Goal: Information Seeking & Learning: Find specific fact

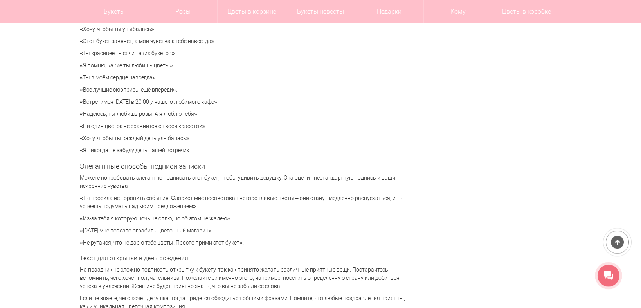
scroll to position [1791, 0]
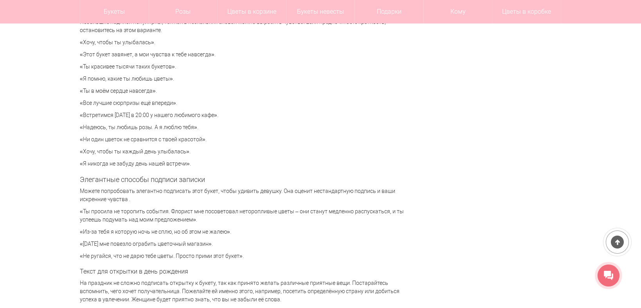
click at [83, 101] on p "«Все лучшие сюрпризы ещё впереди»." at bounding box center [246, 103] width 333 height 8
drag, startPoint x: 85, startPoint y: 101, endPoint x: 169, endPoint y: 103, distance: 84.2
click at [169, 103] on p "«Все лучшие сюрпризы ещё впереди»." at bounding box center [246, 103] width 333 height 8
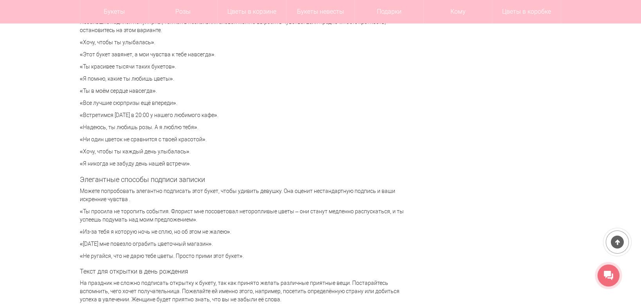
click at [158, 102] on p "«Все лучшие сюрпризы ещё впереди»." at bounding box center [246, 103] width 333 height 8
drag, startPoint x: 84, startPoint y: 103, endPoint x: 173, endPoint y: 103, distance: 88.4
click at [173, 103] on p "«Все лучшие сюрпризы ещё впереди»." at bounding box center [246, 103] width 333 height 8
copy p "Все лучшие сюрпризы ещё впереди"
drag, startPoint x: 85, startPoint y: 65, endPoint x: 169, endPoint y: 66, distance: 84.5
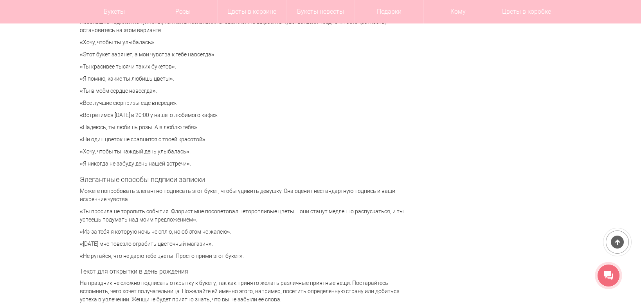
click at [169, 66] on p "«Ты красивее тысячи таких букетов»." at bounding box center [246, 67] width 333 height 8
copy p "Ты красивее тысячи таких букетов"
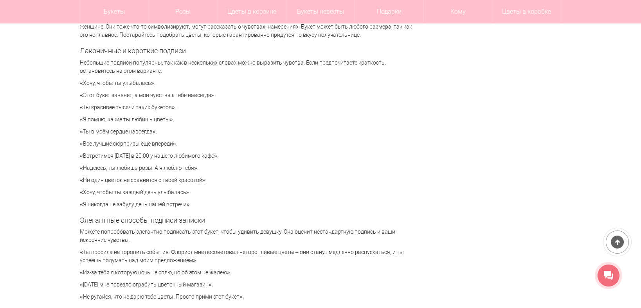
click at [295, 137] on div "Милая записка, которая приложена к букету цветов, придает композиции завершенны…" at bounding box center [246, 119] width 333 height 3465
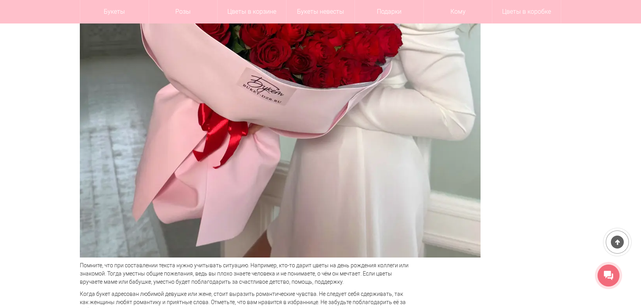
scroll to position [1017, 0]
